Goal: Transaction & Acquisition: Purchase product/service

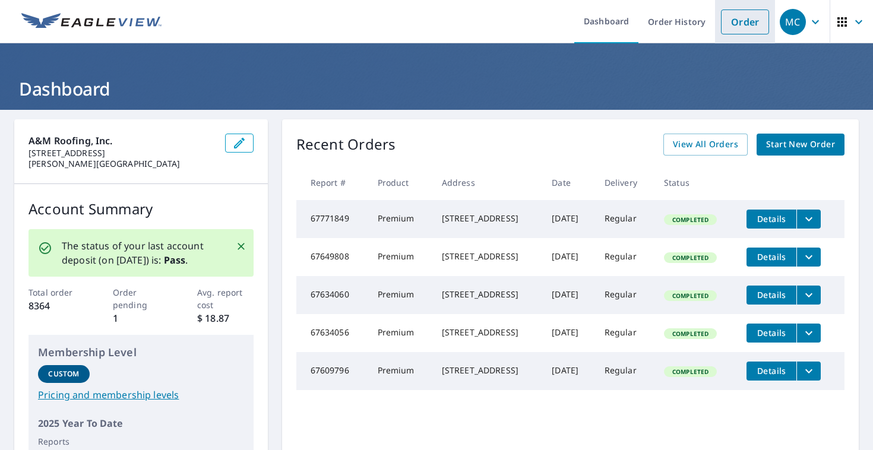
click at [737, 30] on link "Order" at bounding box center [745, 21] width 48 height 25
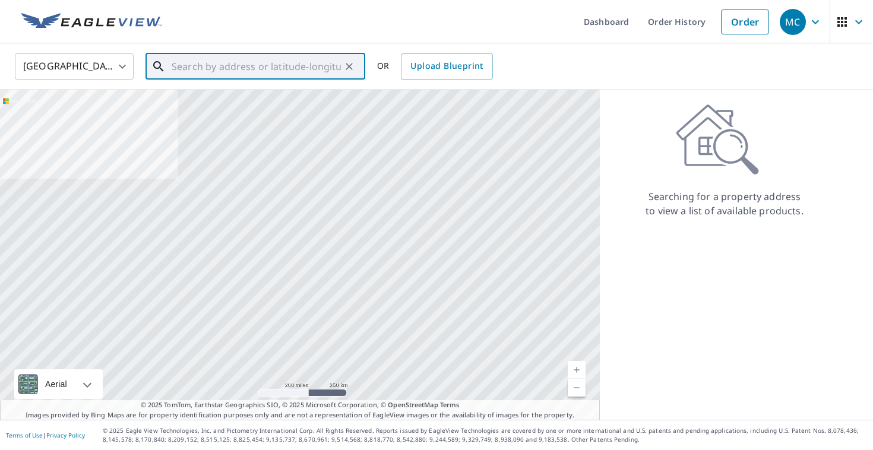
click at [336, 62] on input "text" at bounding box center [256, 66] width 169 height 33
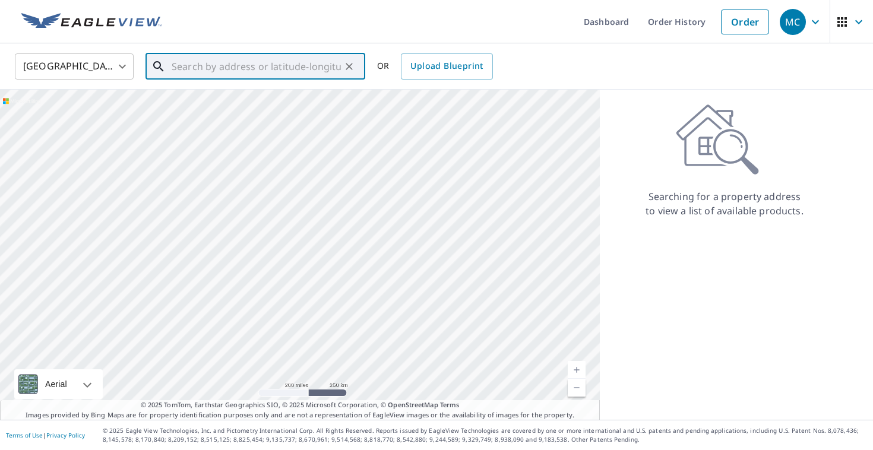
paste input "[STREET_ADDRESS]"
click at [251, 115] on p "[GEOGRAPHIC_DATA]" at bounding box center [262, 114] width 186 height 12
type input "[STREET_ADDRESS]"
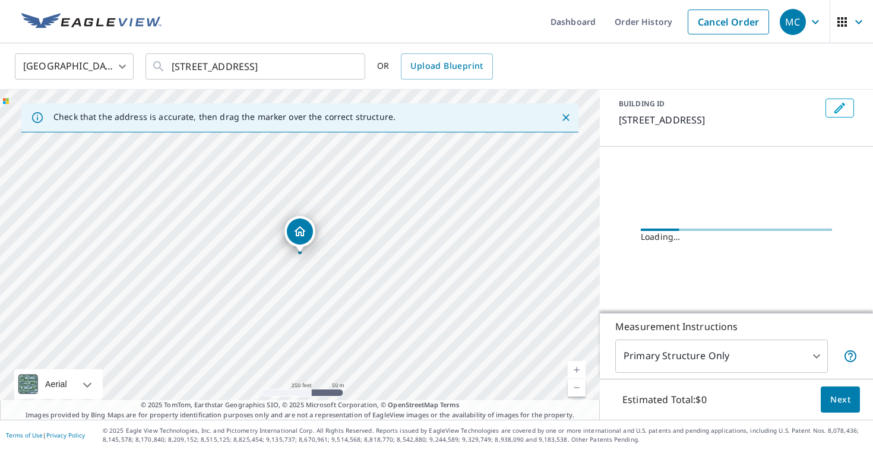
scroll to position [54, 0]
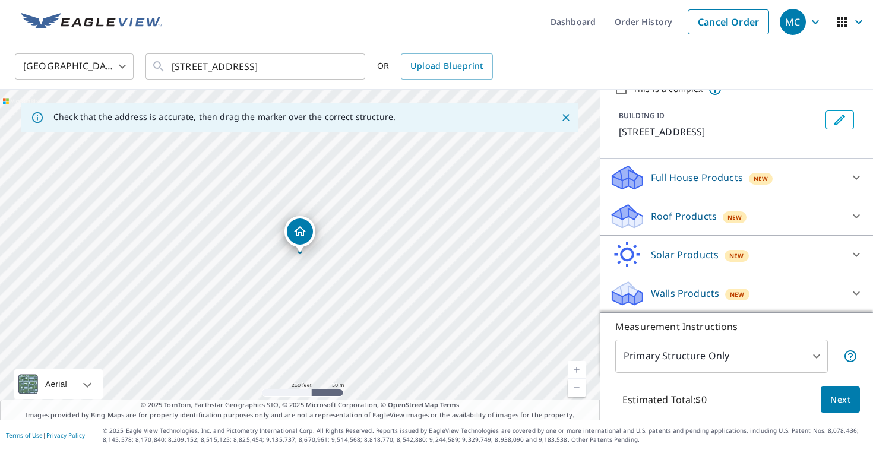
click at [706, 224] on div "Roof Products New" at bounding box center [725, 216] width 233 height 28
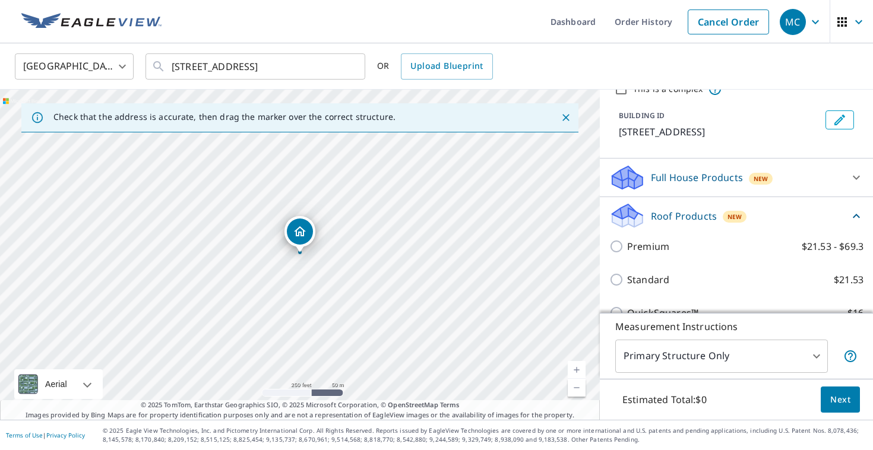
scroll to position [53, 0]
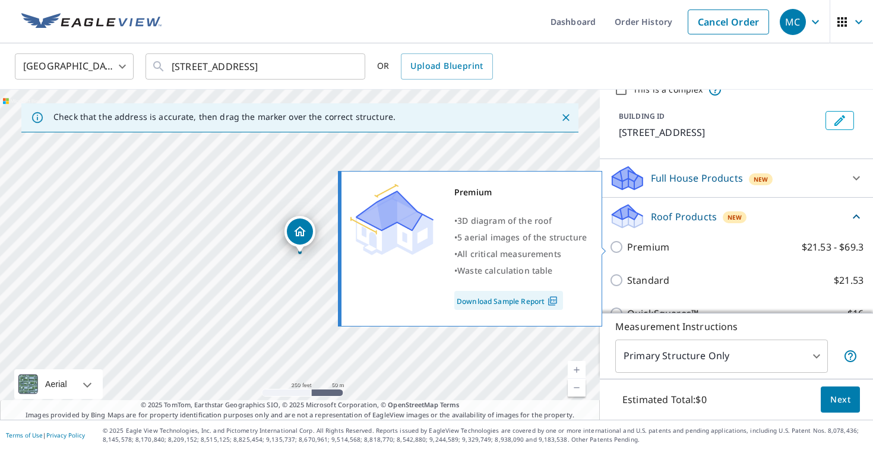
click at [704, 252] on label "Premium $21.53 - $69.3" at bounding box center [745, 247] width 236 height 14
click at [627, 252] on input "Premium $21.53 - $69.3" at bounding box center [618, 247] width 18 height 14
checkbox input "true"
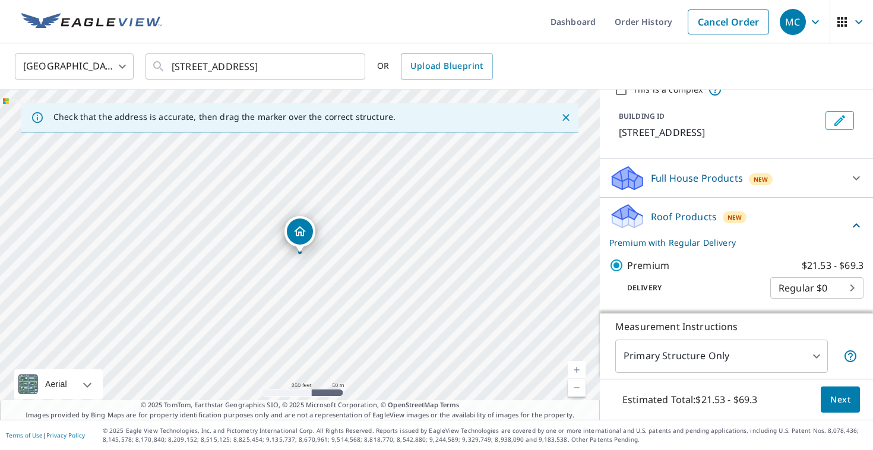
click at [834, 404] on span "Next" at bounding box center [840, 399] width 20 height 15
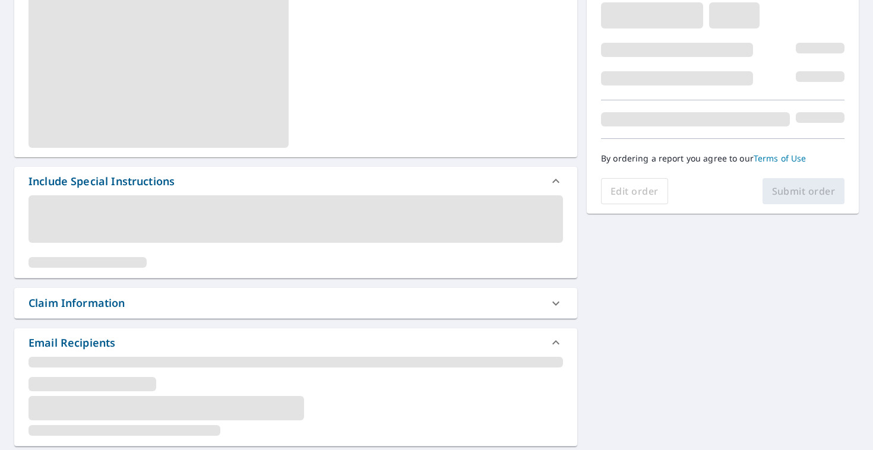
scroll to position [246, 0]
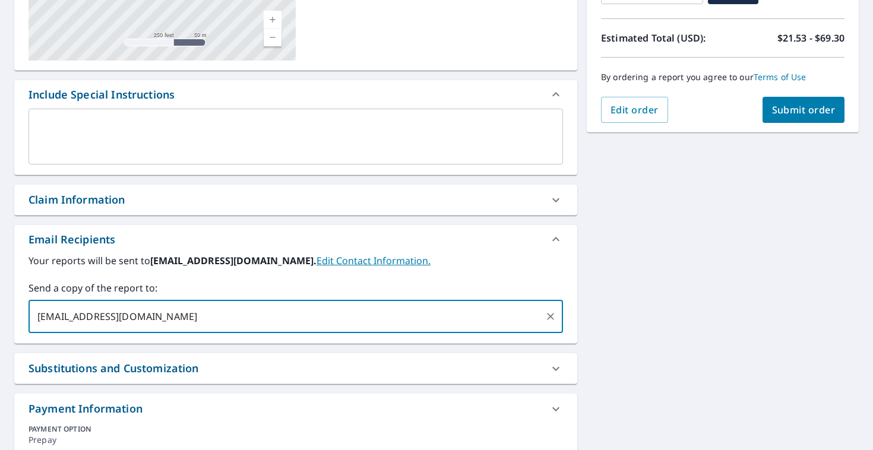
type input "[EMAIL_ADDRESS][DOMAIN_NAME]"
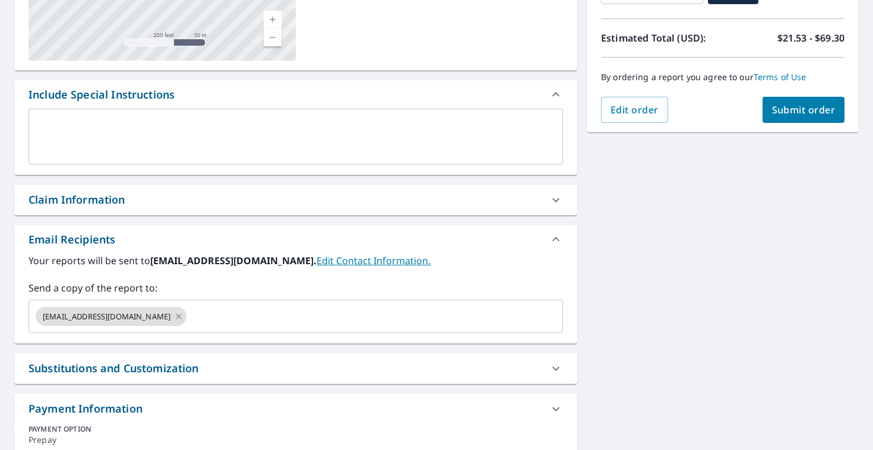
click at [611, 315] on div "[STREET_ADDRESS] Aerial Road A standard road map Aerial A detailed look from ab…" at bounding box center [436, 174] width 873 height 623
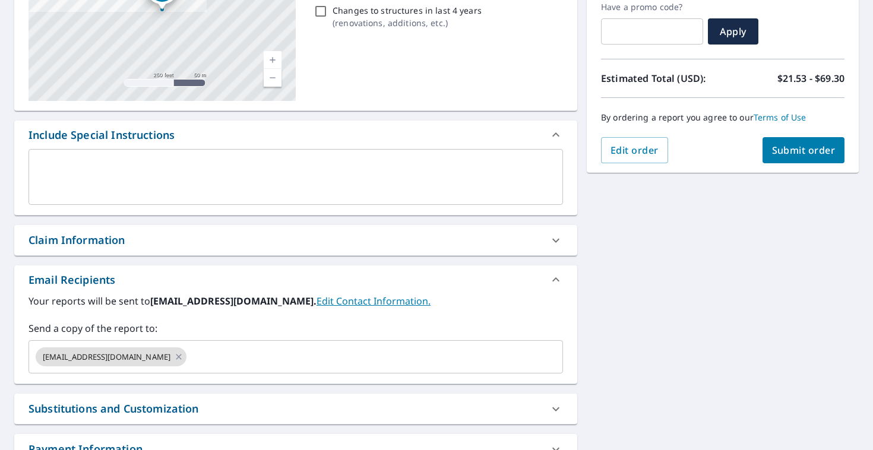
scroll to position [203, 0]
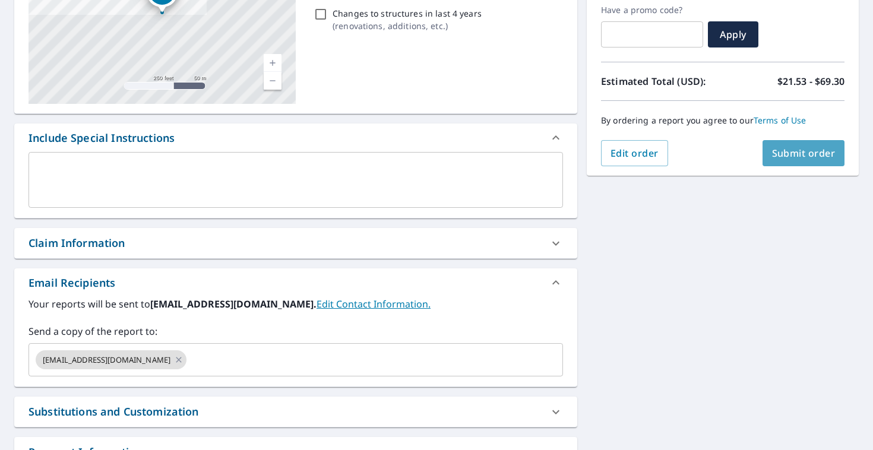
click at [822, 153] on span "Submit order" at bounding box center [804, 153] width 64 height 13
checkbox input "true"
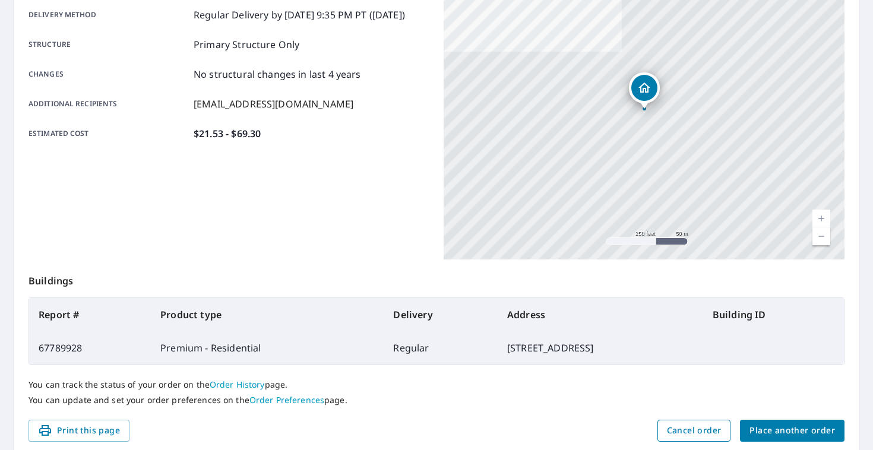
click at [706, 425] on span "Cancel order" at bounding box center [694, 430] width 55 height 15
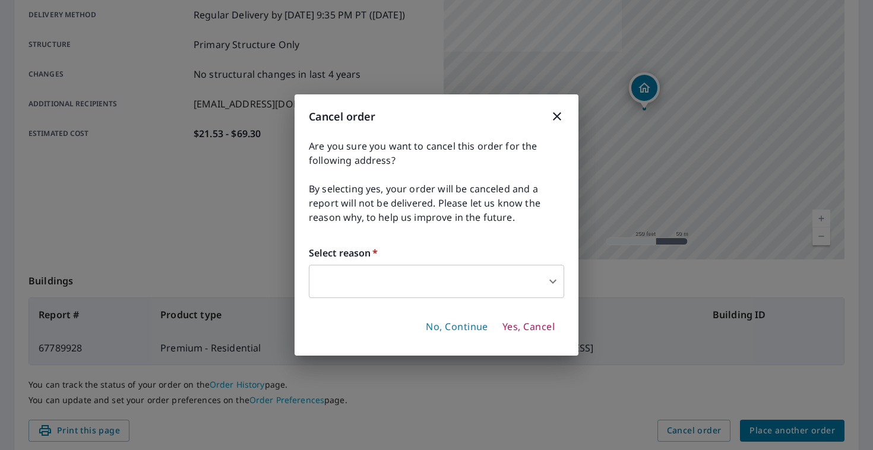
click at [556, 110] on icon "button" at bounding box center [557, 116] width 14 height 14
